Goal: Information Seeking & Learning: Check status

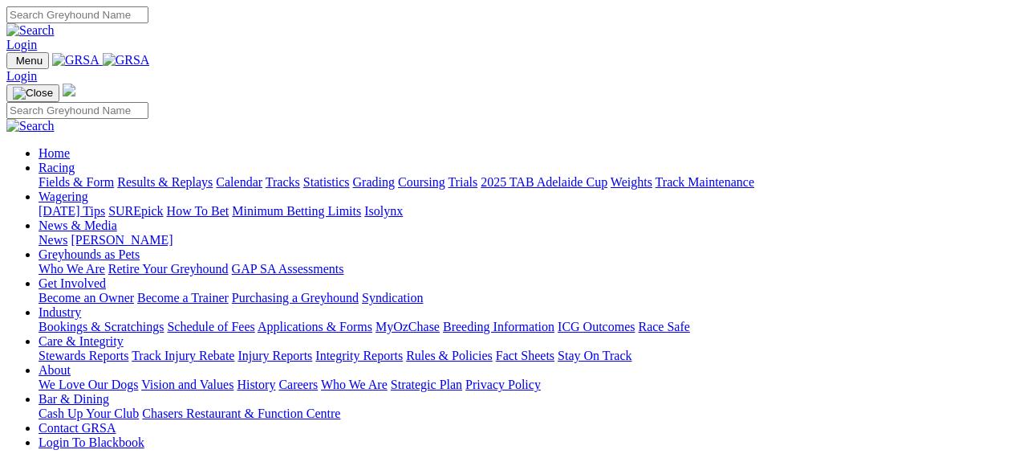
scroll to position [642, 0]
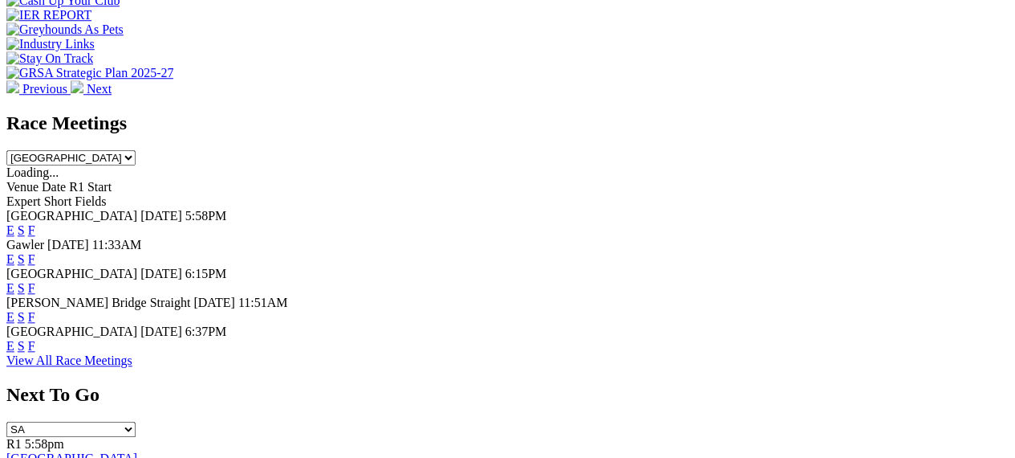
click at [35, 339] on link "F" at bounding box center [31, 346] width 7 height 14
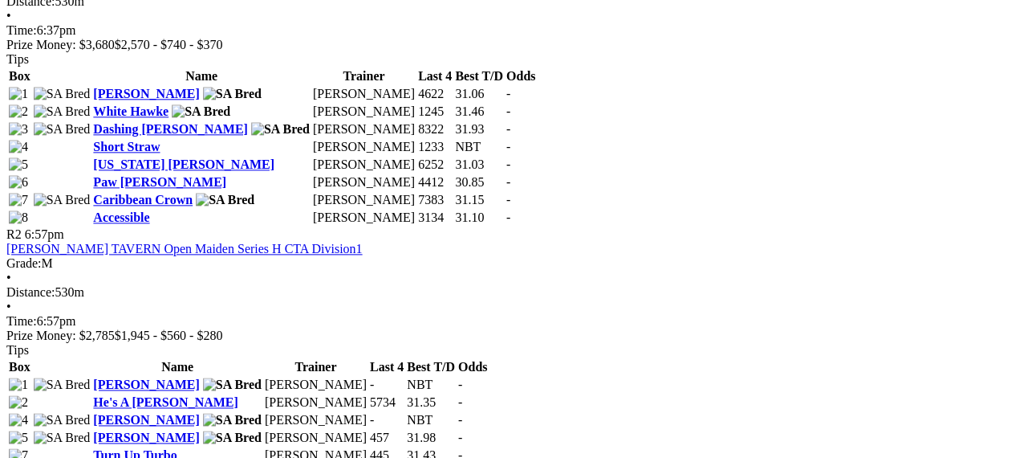
scroll to position [883, 0]
